Goal: Check status: Check status

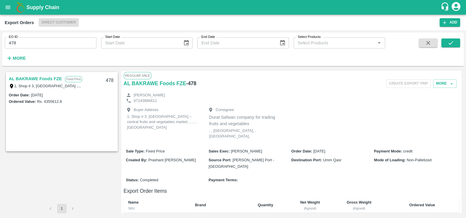
click at [10, 4] on button "open drawer" at bounding box center [7, 7] width 13 height 13
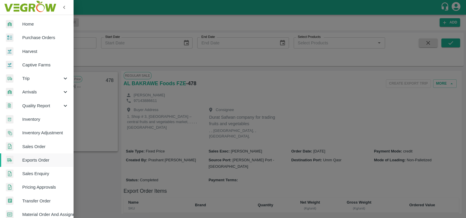
click at [98, 180] on div at bounding box center [233, 109] width 466 height 218
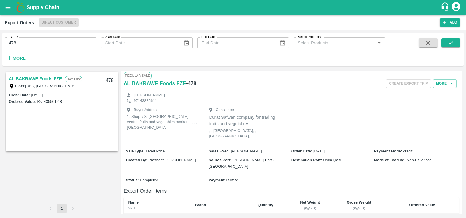
click at [98, 180] on div "AL BAKRAWE Foods FZE Fixed Price 1, Shop # 3, [GEOGRAPHIC_DATA] – central fruit…" at bounding box center [62, 137] width 114 height 133
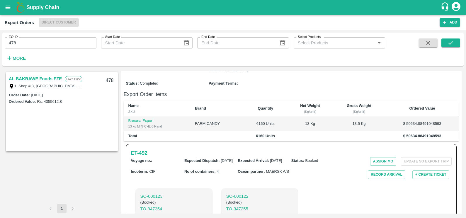
scroll to position [158, 0]
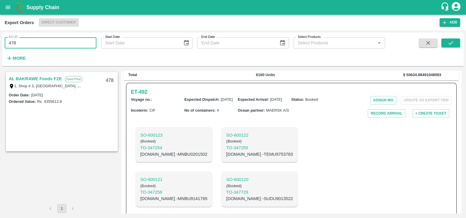
click at [50, 41] on input "478" at bounding box center [51, 42] width 92 height 11
paste input "text"
type input "487"
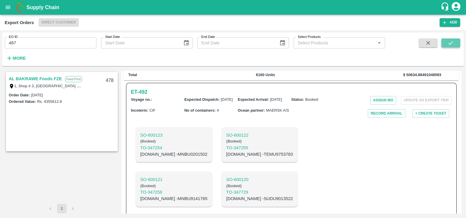
click at [455, 44] on button "submit" at bounding box center [451, 42] width 19 height 9
click at [34, 77] on link "Chifu Global FZE" at bounding box center [26, 79] width 35 height 8
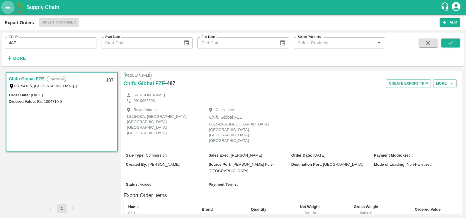
click at [6, 10] on icon "open drawer" at bounding box center [8, 7] width 6 height 6
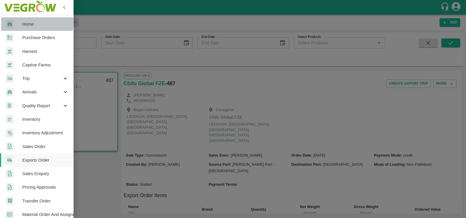
click at [29, 22] on span "Home" at bounding box center [45, 24] width 46 height 6
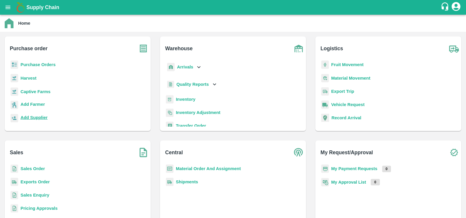
scroll to position [3, 0]
